Goal: Check status: Check status

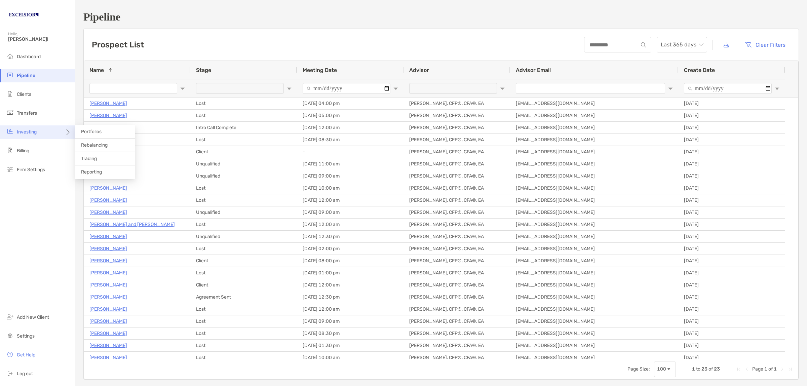
click at [27, 128] on div "Investing" at bounding box center [37, 131] width 75 height 13
click at [108, 133] on li "Portfolios" at bounding box center [105, 131] width 60 height 13
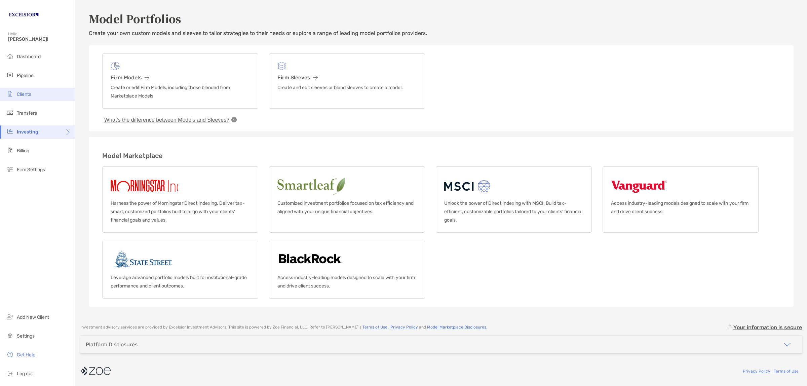
click at [28, 95] on span "Clients" at bounding box center [24, 94] width 14 height 6
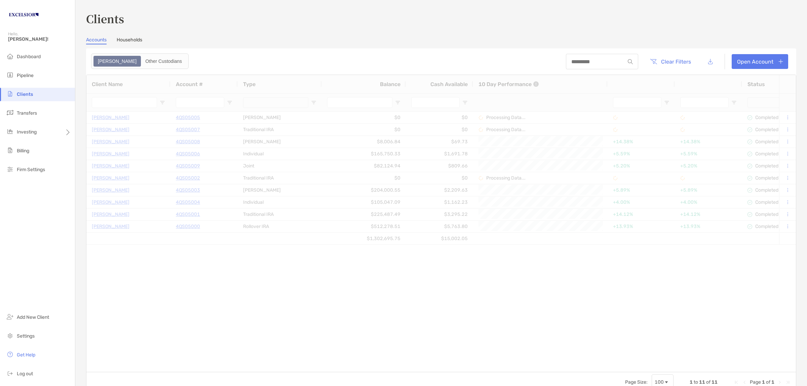
type input "**********"
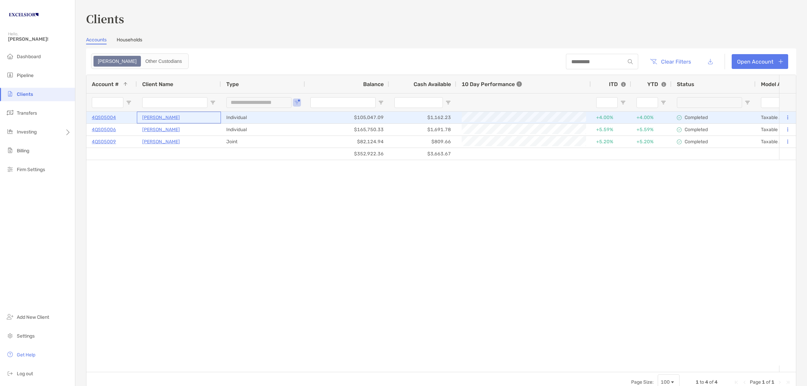
click at [162, 117] on p "[PERSON_NAME]" at bounding box center [161, 117] width 38 height 8
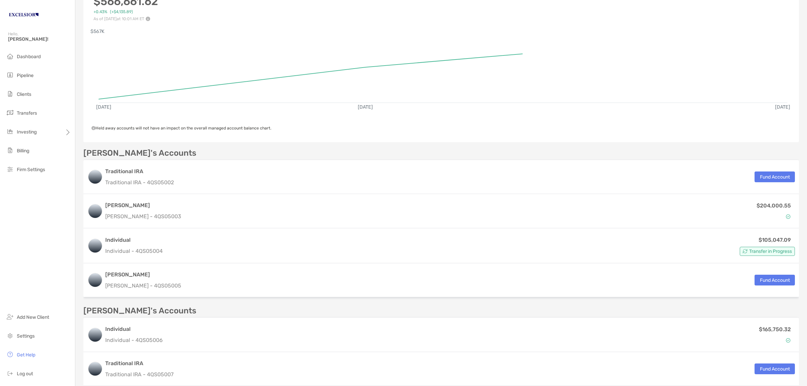
scroll to position [126, 0]
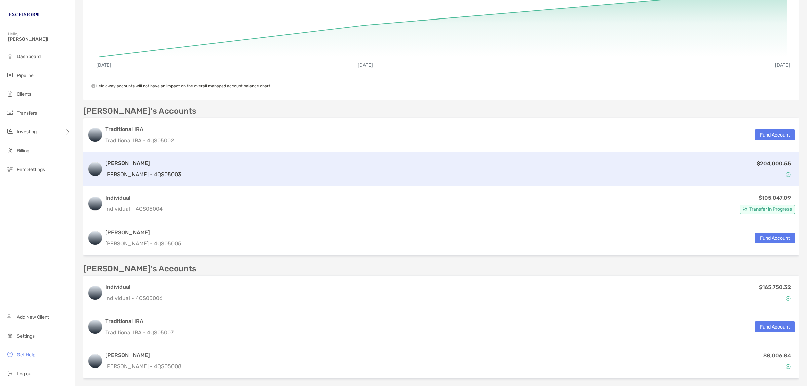
click at [157, 173] on p "[PERSON_NAME] - 4QS05003" at bounding box center [143, 174] width 76 height 8
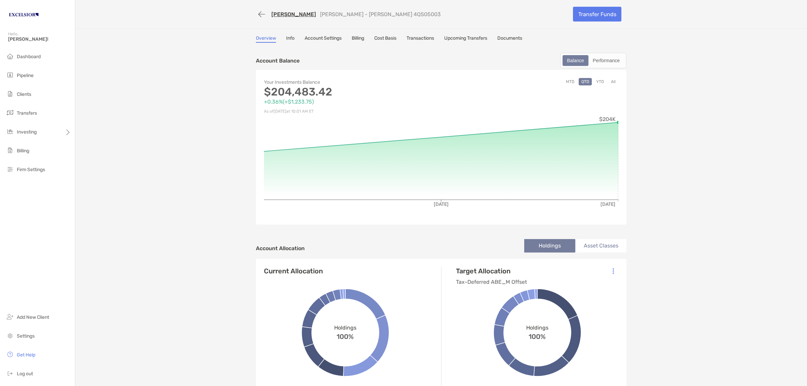
click at [422, 37] on link "Transactions" at bounding box center [420, 38] width 28 height 7
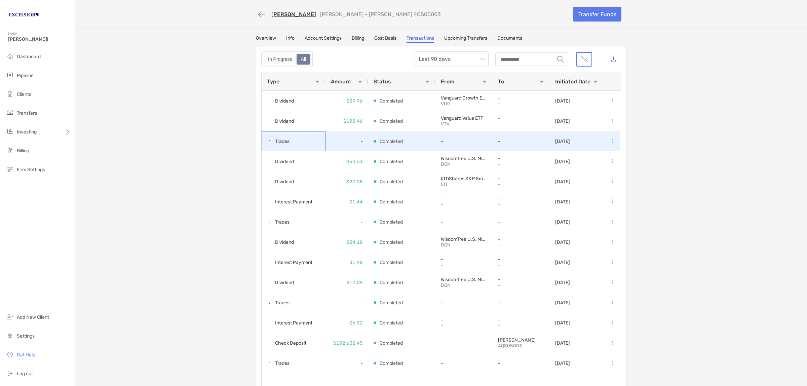
click at [267, 140] on span at bounding box center [269, 140] width 5 height 5
